Goal: Navigation & Orientation: Find specific page/section

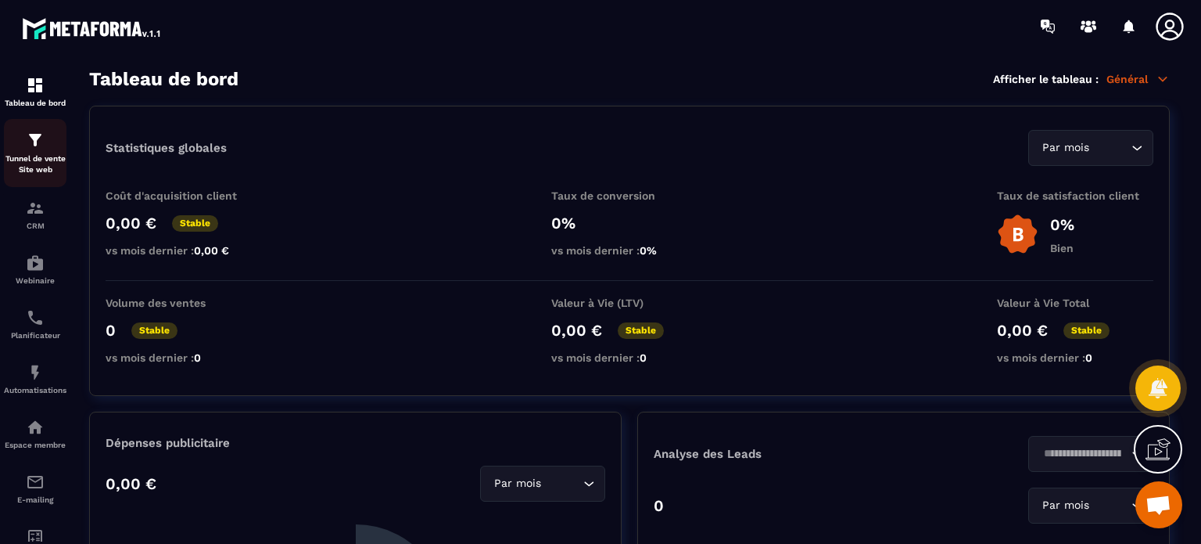
click at [28, 153] on p "Tunnel de vente Site web" at bounding box center [35, 164] width 63 height 22
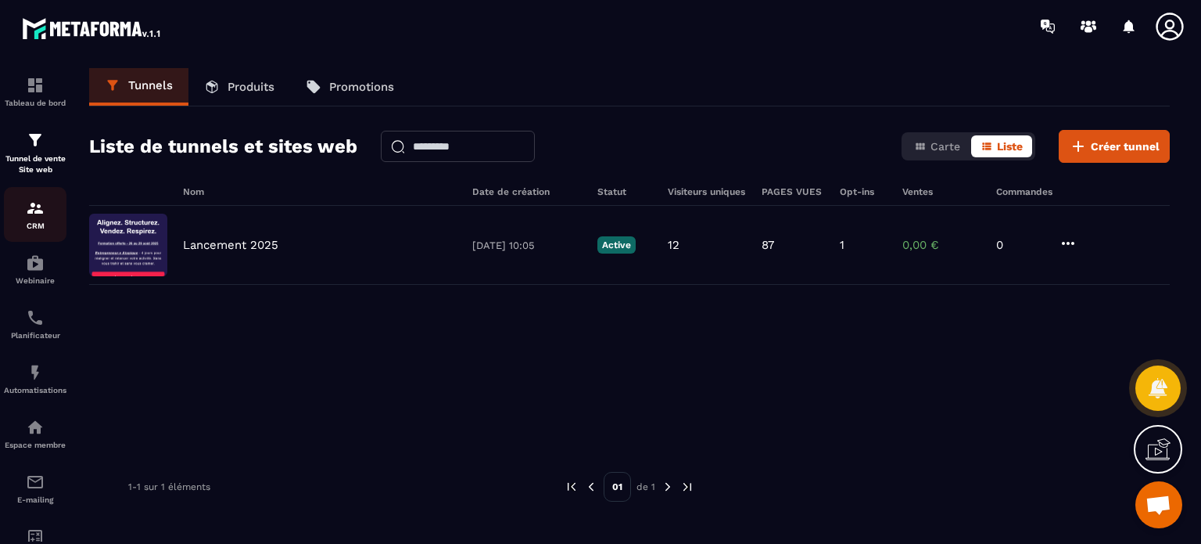
click at [32, 221] on p "CRM" at bounding box center [35, 225] width 63 height 9
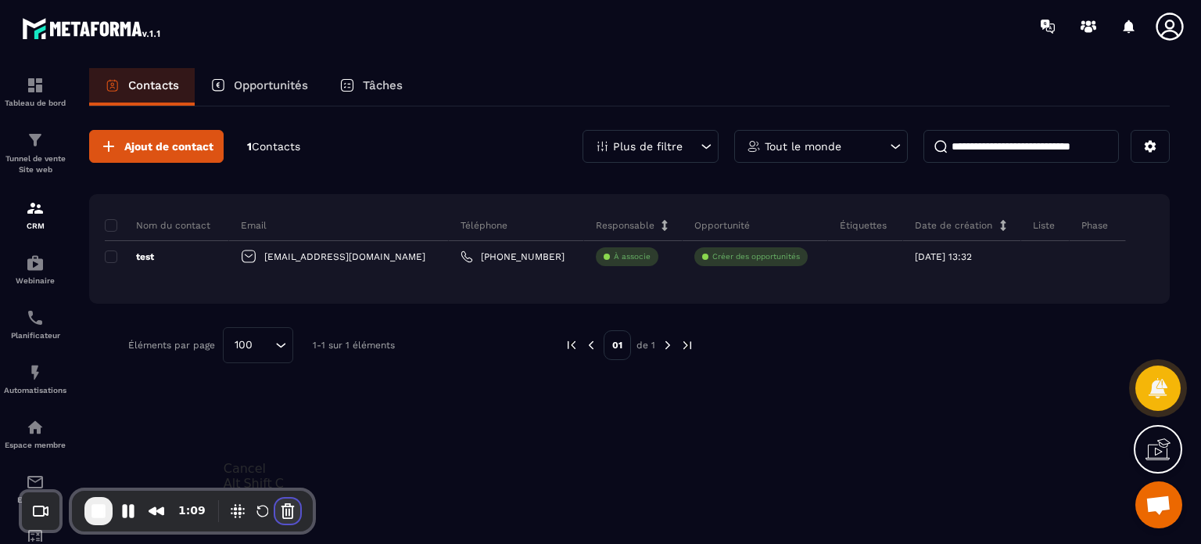
click at [285, 512] on button "Cancel Recording" at bounding box center [287, 510] width 25 height 25
click at [1158, 143] on button at bounding box center [1150, 146] width 39 height 33
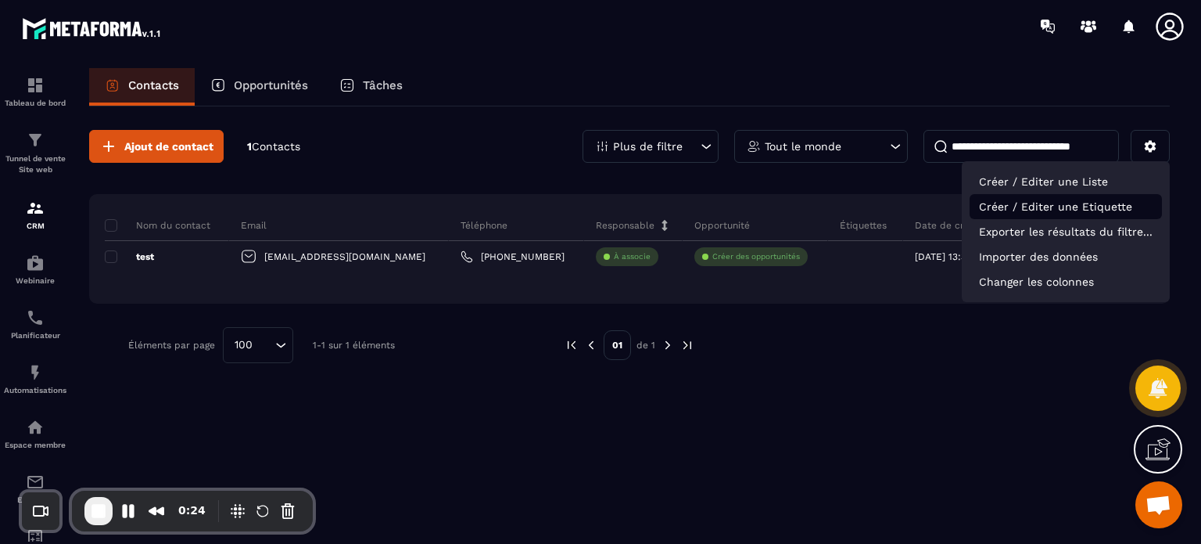
click at [1071, 203] on p "Créer / Editer une Etiquette" at bounding box center [1066, 206] width 192 height 25
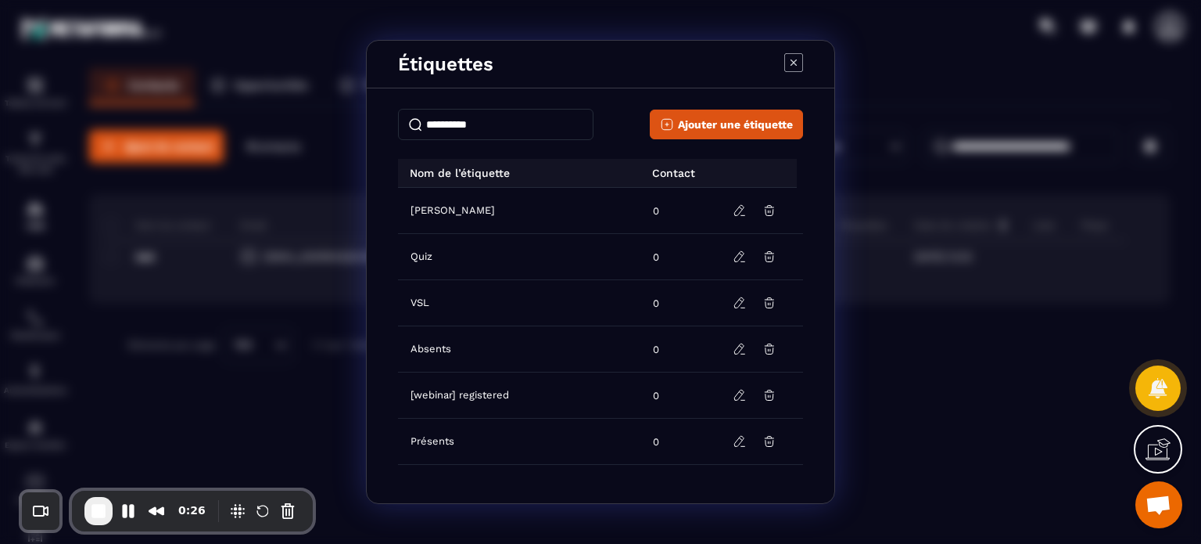
click at [797, 67] on icon "Modal window" at bounding box center [794, 62] width 19 height 19
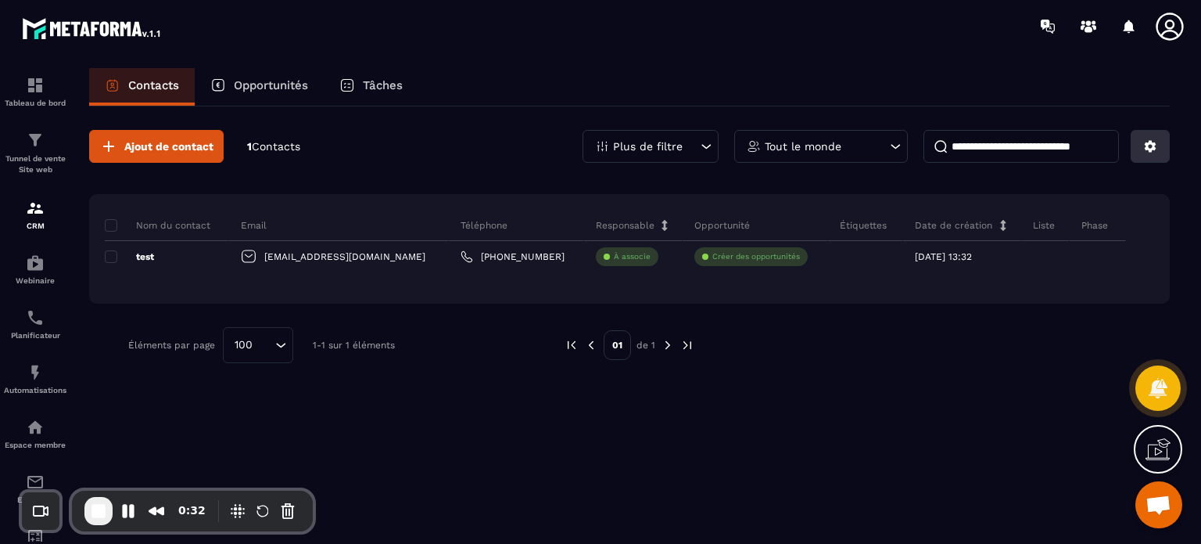
click at [1165, 140] on button at bounding box center [1150, 146] width 39 height 33
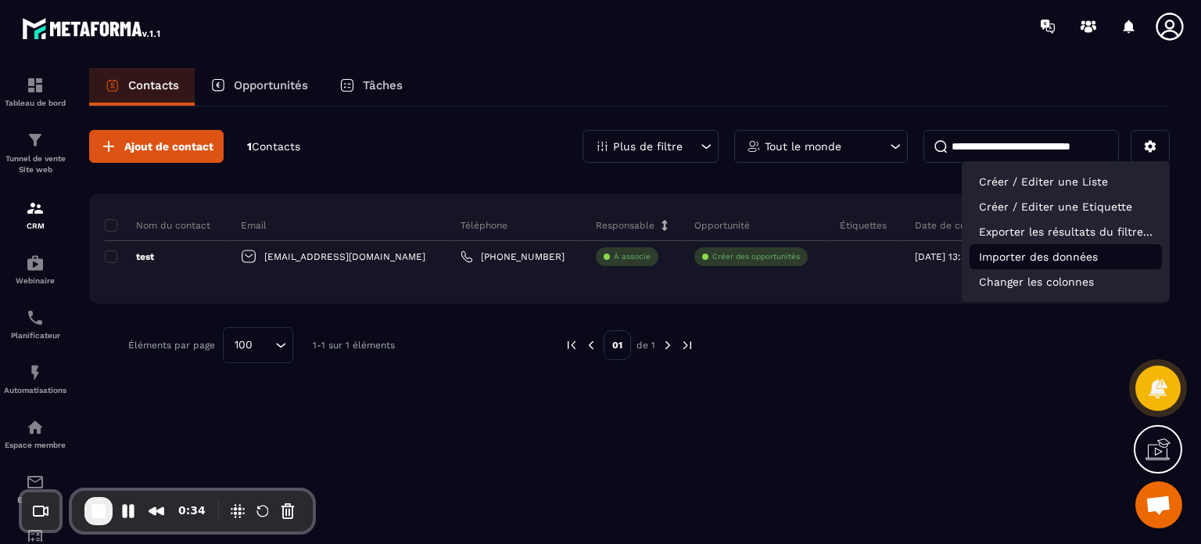
click at [1068, 256] on p "Importer des données" at bounding box center [1066, 256] width 192 height 25
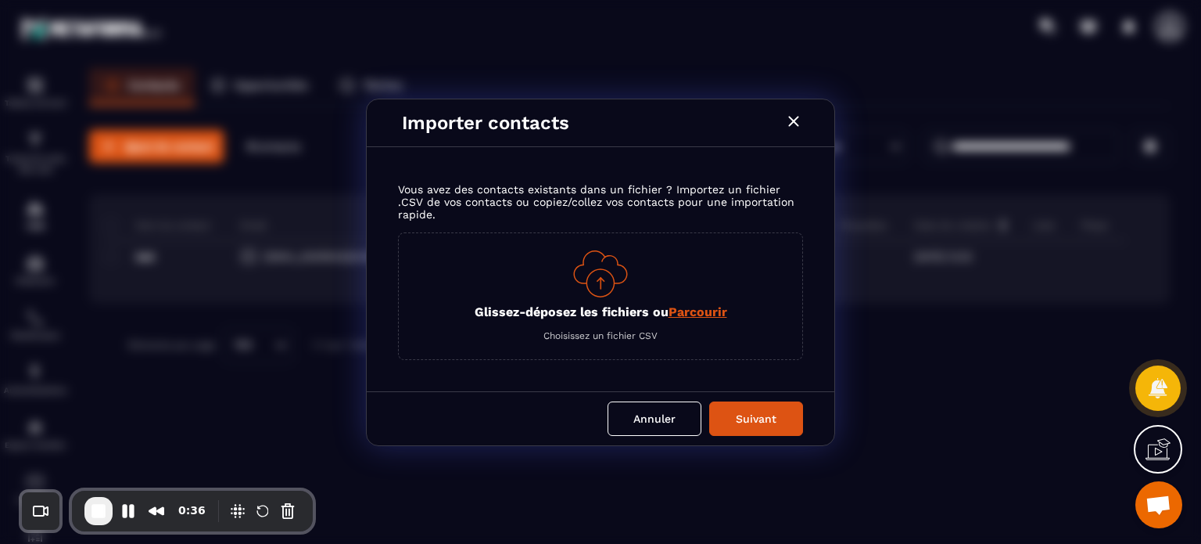
click at [597, 275] on img "Modal window" at bounding box center [600, 273] width 55 height 47
click at [797, 123] on icon "Modal window" at bounding box center [793, 121] width 10 height 10
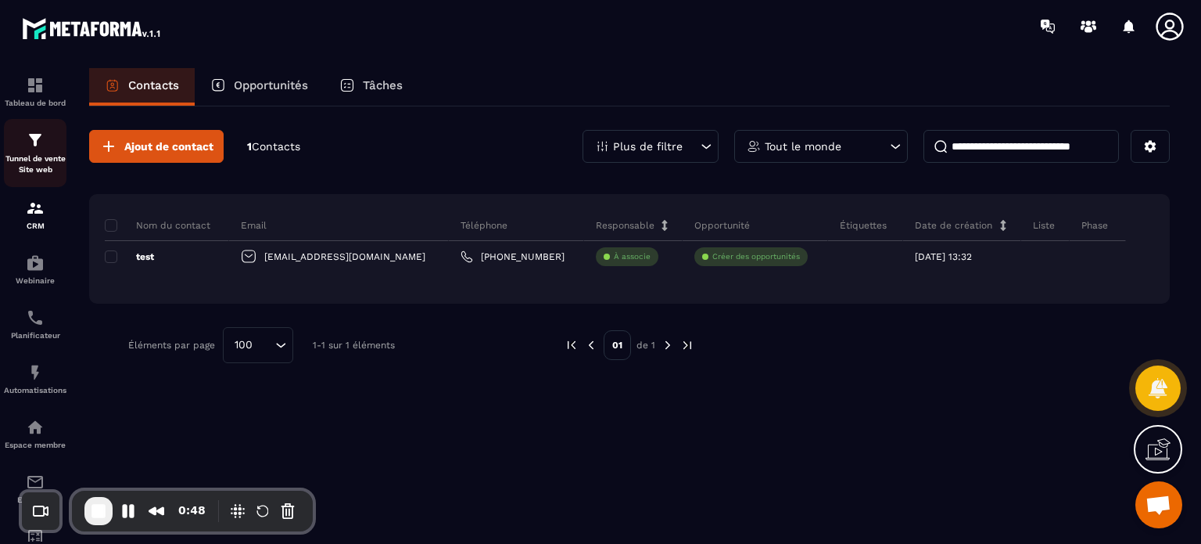
click at [29, 156] on p "Tunnel de vente Site web" at bounding box center [35, 164] width 63 height 22
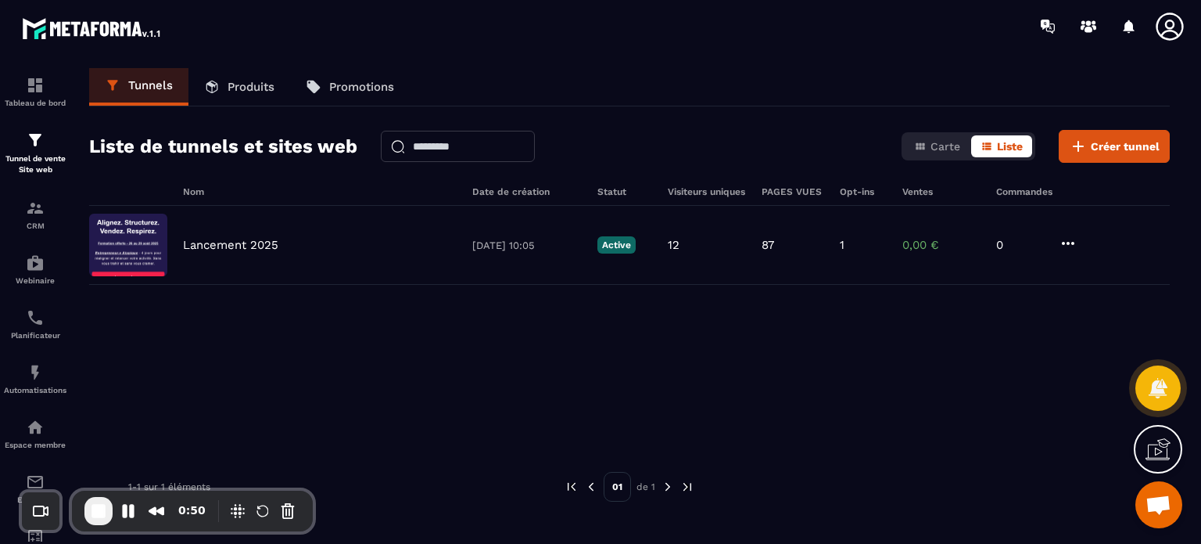
click at [1158, 27] on icon at bounding box center [1169, 26] width 31 height 31
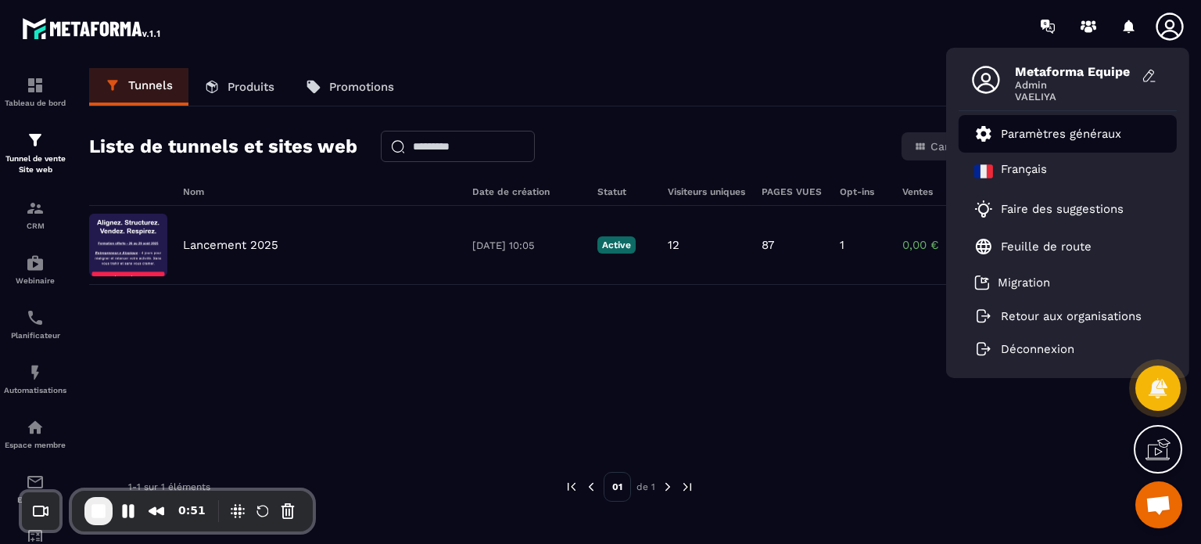
click at [1083, 137] on p "Paramètres généraux" at bounding box center [1061, 134] width 120 height 14
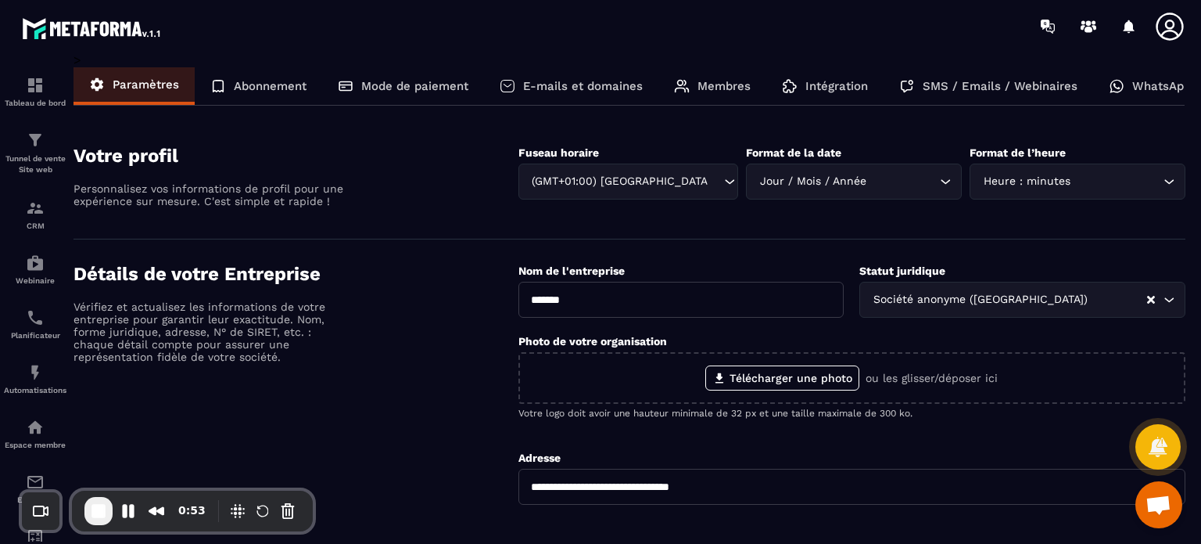
click at [838, 87] on p "Intégration" at bounding box center [837, 86] width 63 height 14
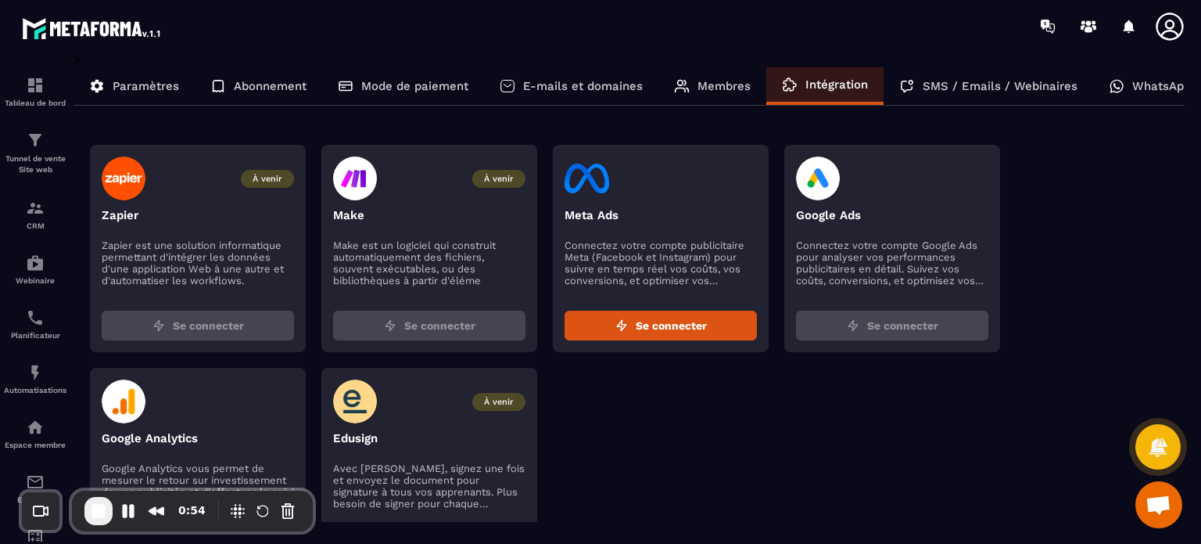
click at [724, 82] on p "Membres" at bounding box center [724, 86] width 53 height 14
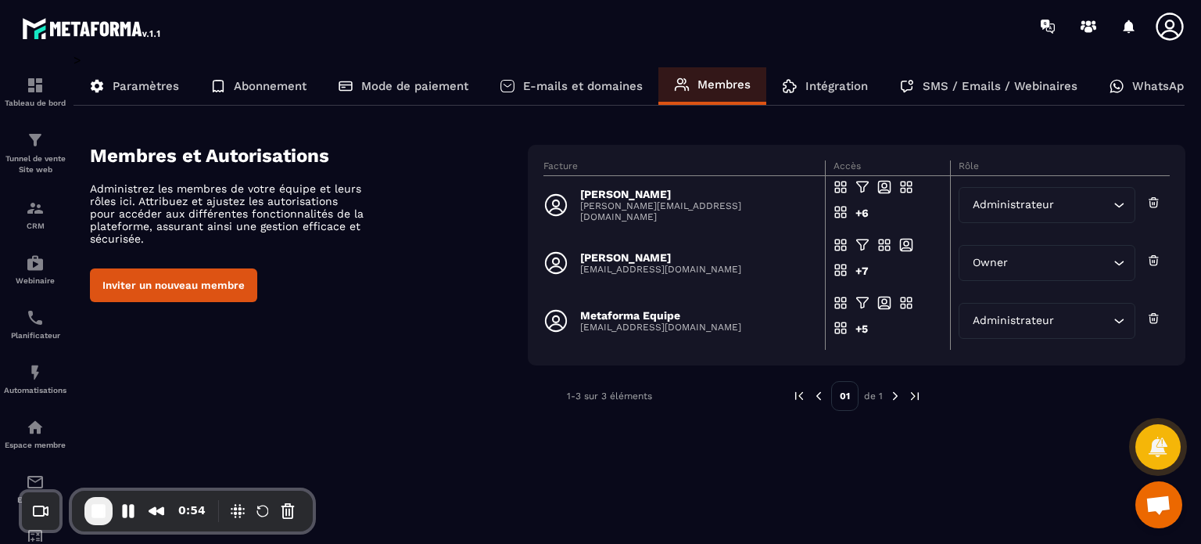
click at [601, 82] on p "E-mails et domaines" at bounding box center [583, 86] width 120 height 14
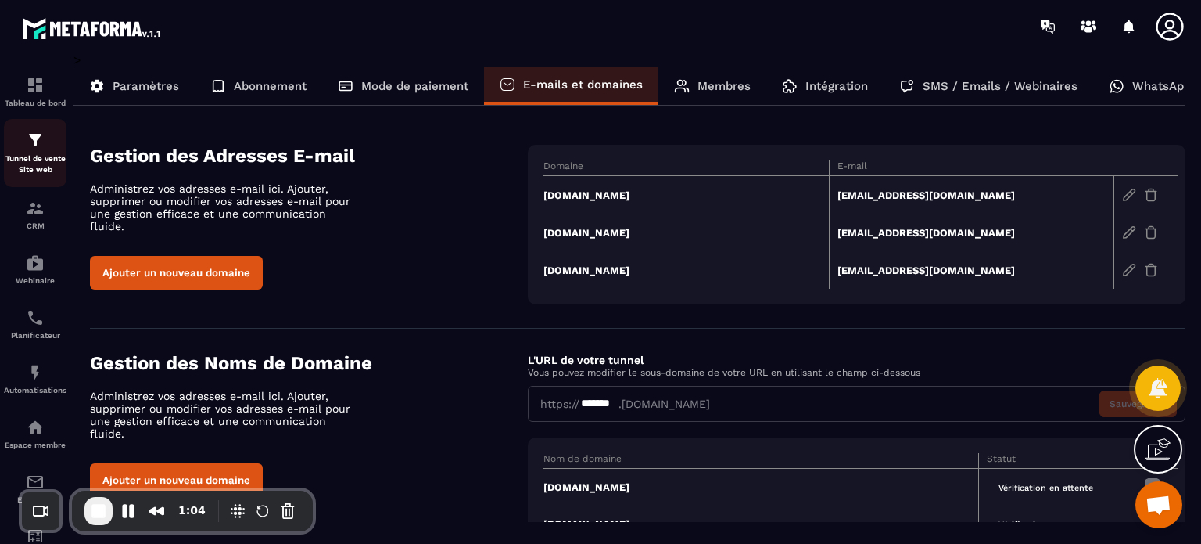
click at [27, 166] on p "Tunnel de vente Site web" at bounding box center [35, 164] width 63 height 22
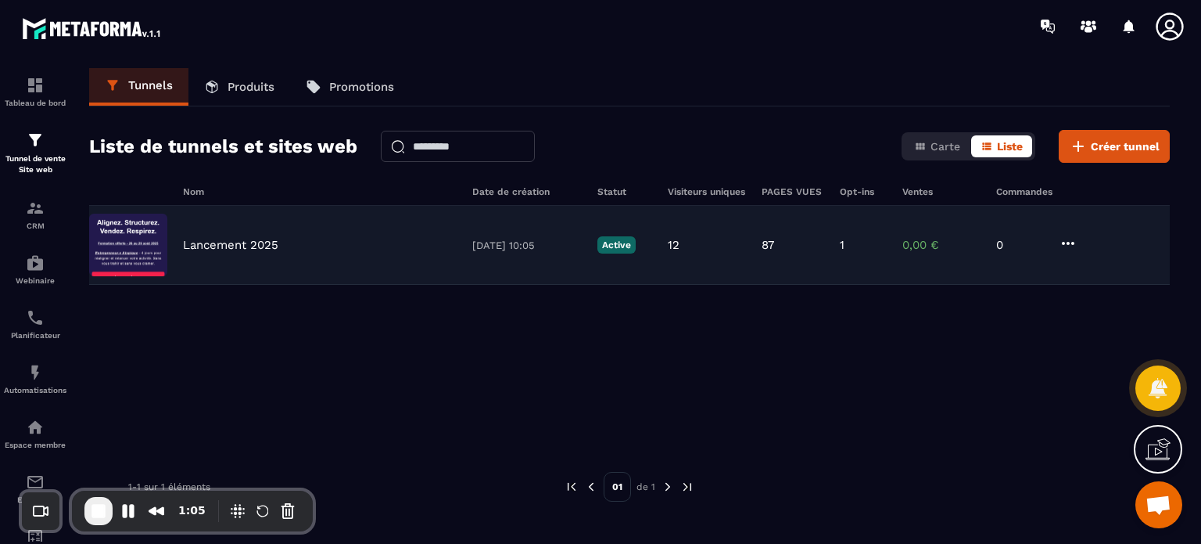
click at [216, 228] on div "Lancement 2025 [DATE] 10:05 Active 12 87 1 0,00 € 0" at bounding box center [629, 245] width 1081 height 79
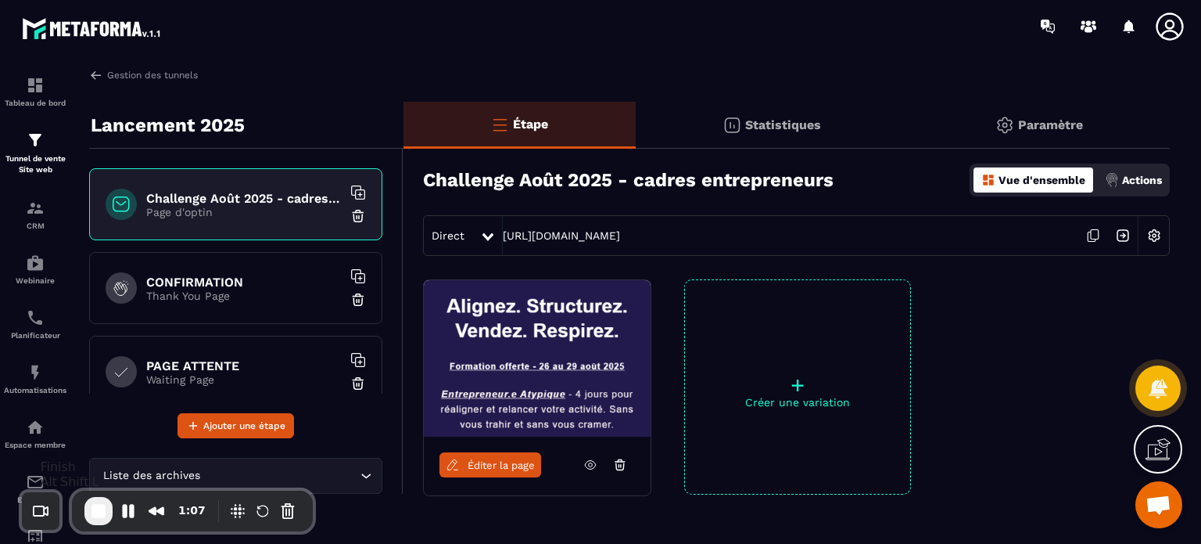
click at [95, 519] on span "End Recording" at bounding box center [98, 510] width 19 height 19
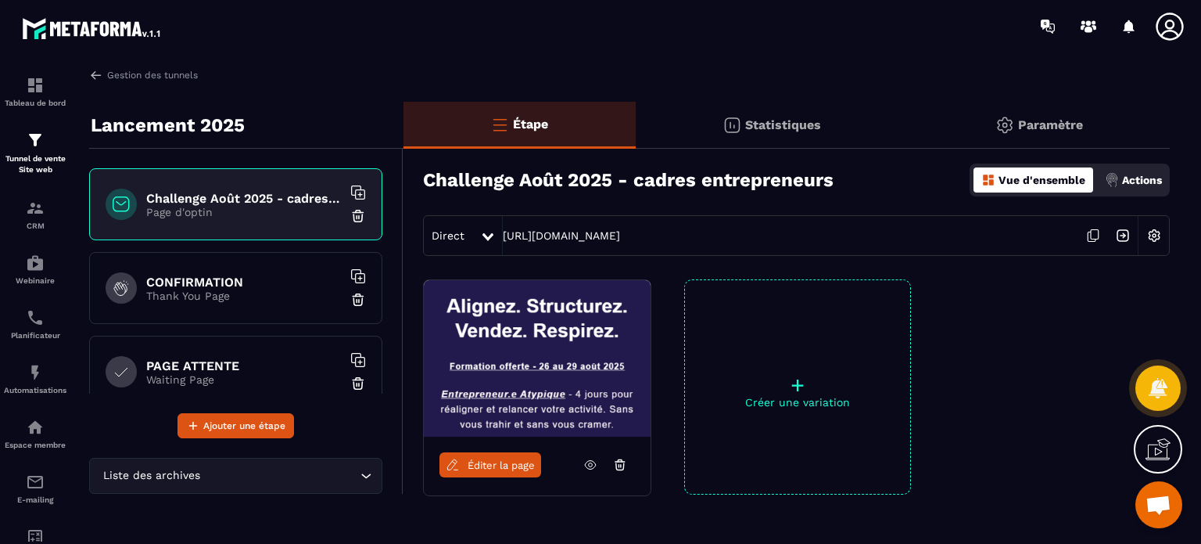
click at [1177, 33] on icon at bounding box center [1169, 26] width 27 height 27
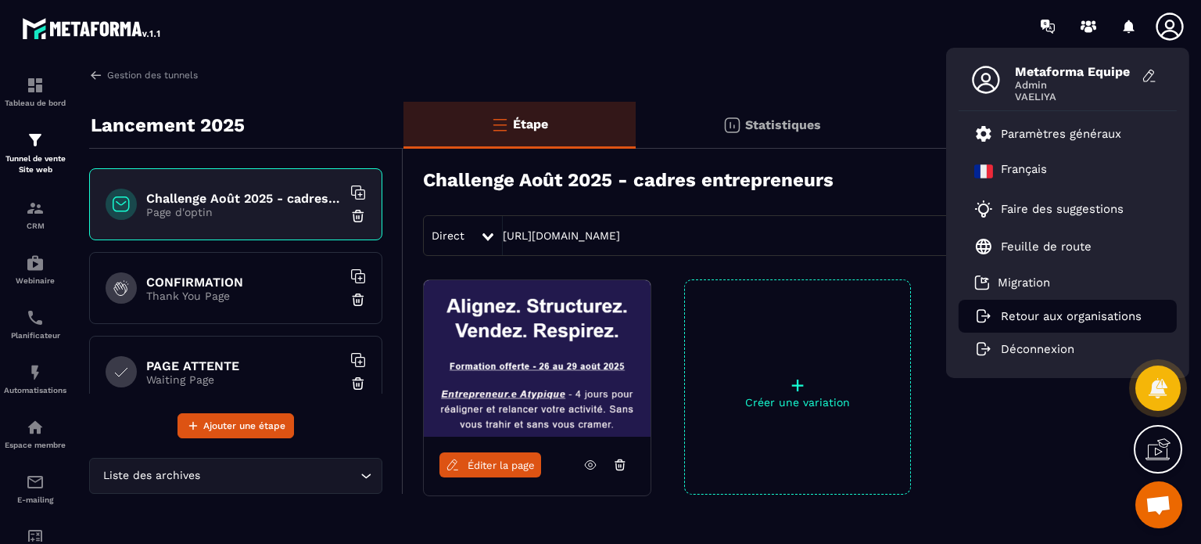
click at [1011, 325] on li "Retour aux organisations" at bounding box center [1068, 316] width 218 height 33
click at [1011, 312] on p "Retour aux organisations" at bounding box center [1071, 316] width 141 height 14
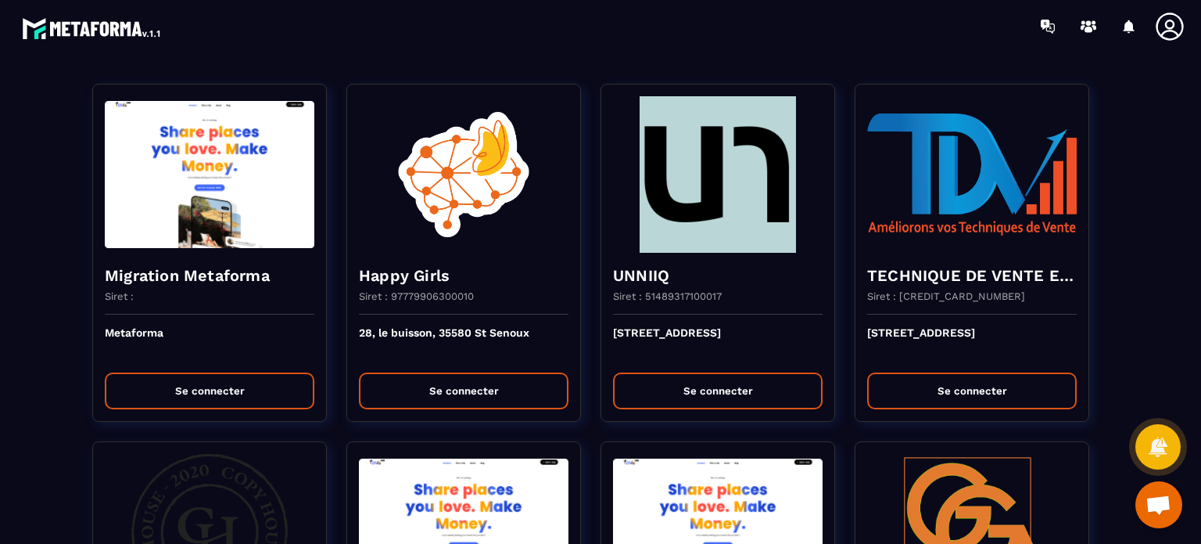
click at [659, 50] on div at bounding box center [693, 26] width 1018 height 52
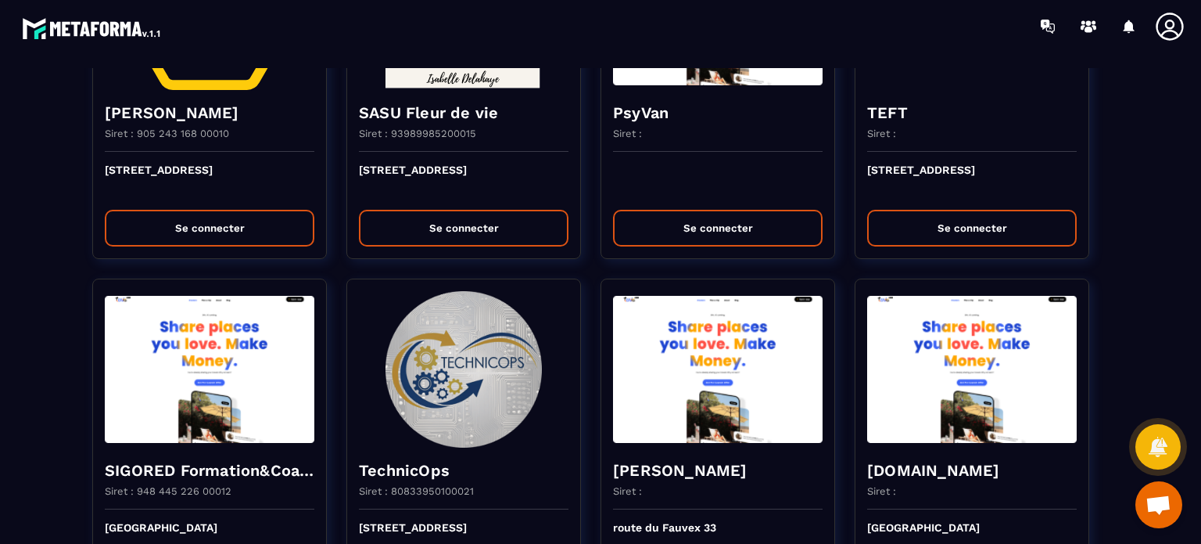
scroll to position [2972, 0]
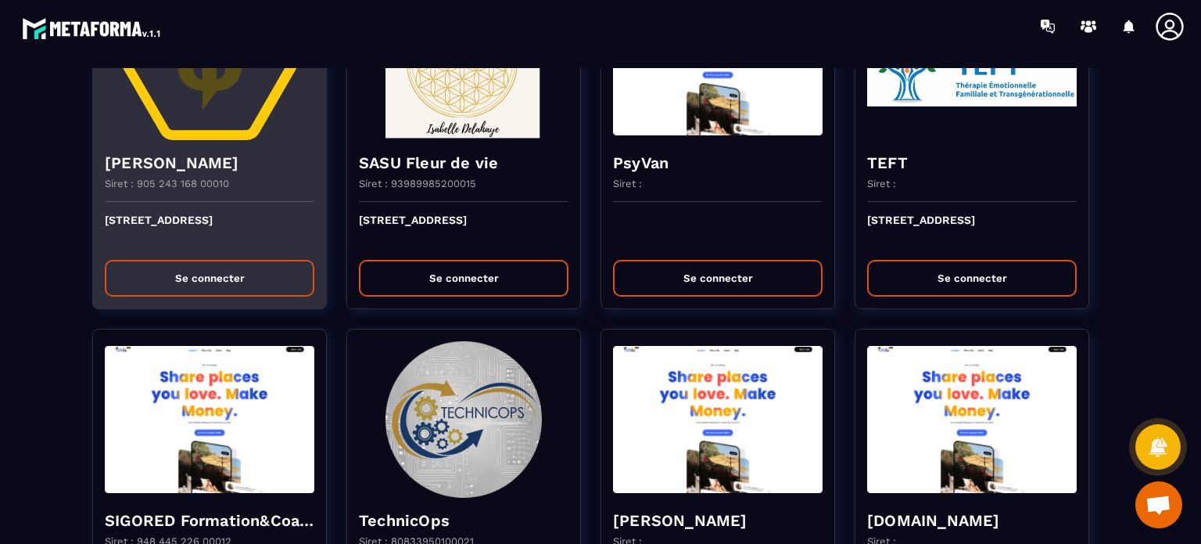
click at [149, 260] on button "Se connecter" at bounding box center [210, 278] width 210 height 37
